Goal: Task Accomplishment & Management: Use online tool/utility

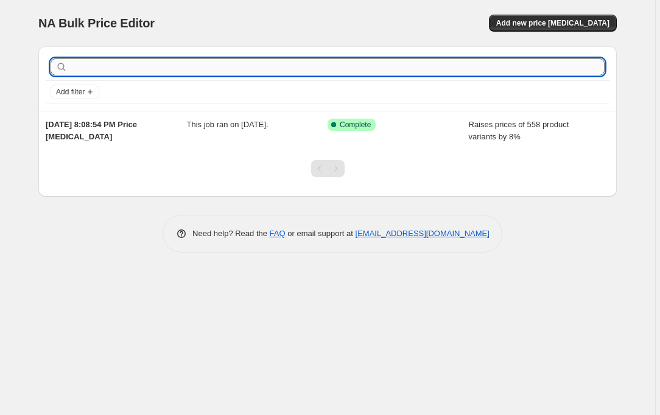
click at [192, 72] on input "text" at bounding box center [337, 66] width 534 height 17
type input "[PERSON_NAME]"
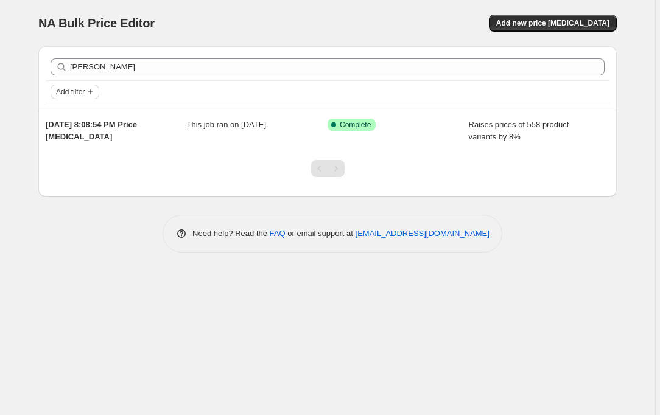
click at [78, 91] on span "Add filter" at bounding box center [70, 92] width 29 height 10
click at [95, 94] on icon "Add filter" at bounding box center [90, 92] width 10 height 10
click at [168, 92] on div "Add filter" at bounding box center [327, 92] width 554 height 15
click at [548, 21] on span "Add new price change job" at bounding box center [552, 23] width 113 height 10
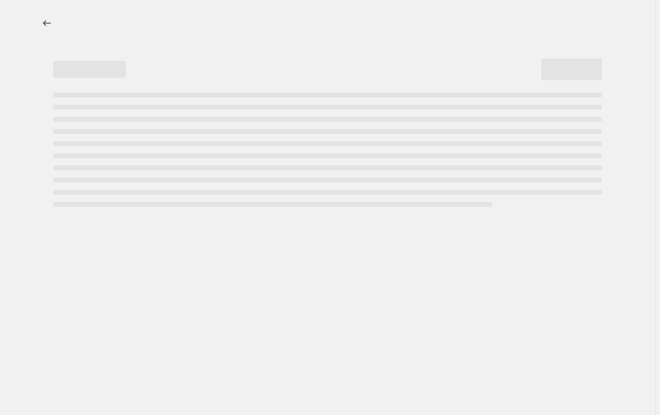
select select "percentage"
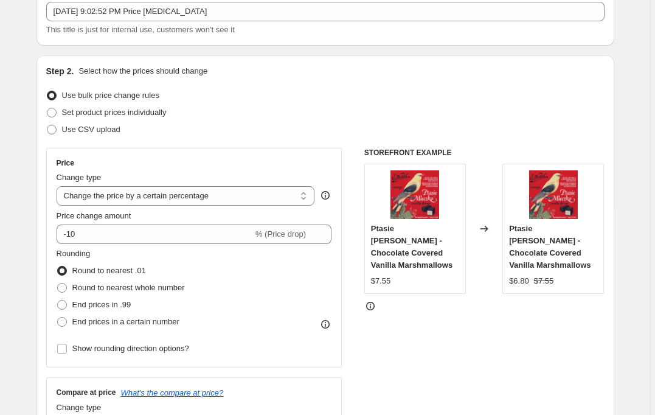
scroll to position [78, 0]
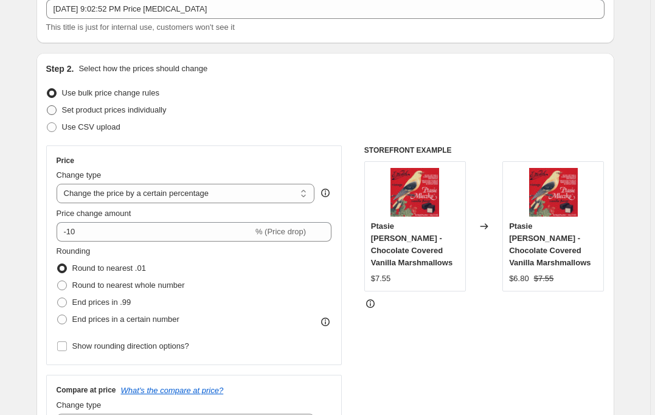
click at [56, 111] on span at bounding box center [52, 110] width 10 height 10
click at [47, 106] on input "Set product prices individually" at bounding box center [47, 105] width 1 height 1
radio input "true"
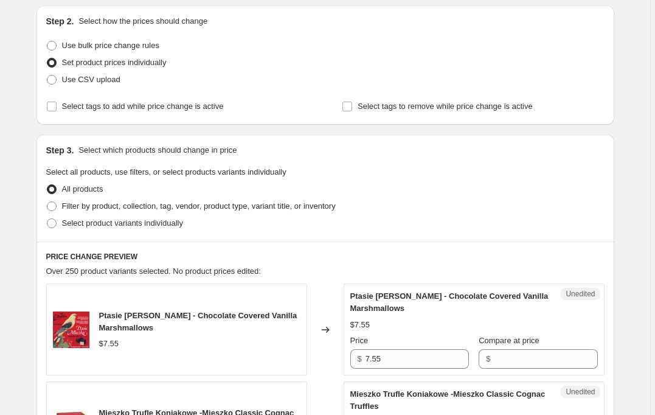
scroll to position [128, 0]
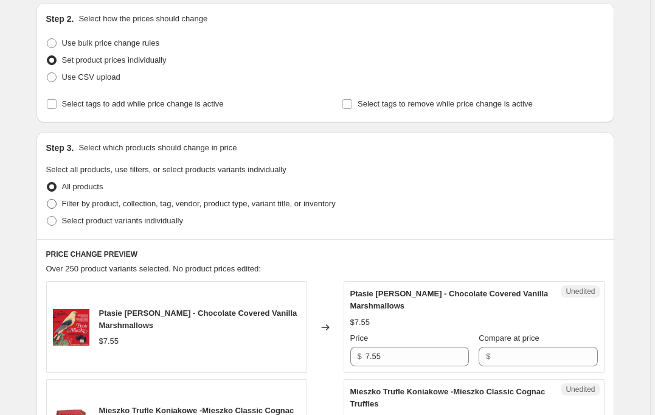
click at [52, 206] on span at bounding box center [52, 204] width 10 height 10
click at [47, 200] on input "Filter by product, collection, tag, vendor, product type, variant title, or inv…" at bounding box center [47, 199] width 1 height 1
radio input "true"
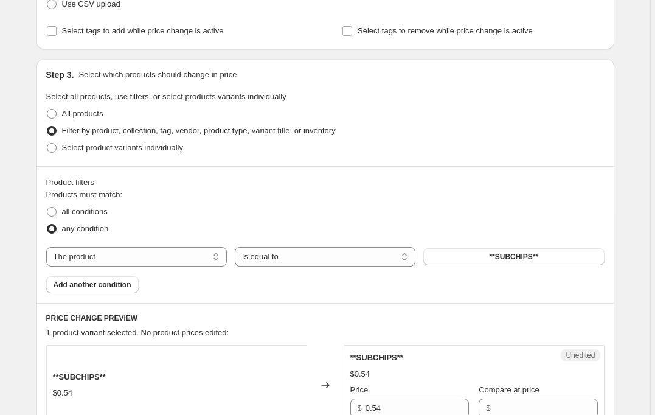
scroll to position [236, 0]
